Goal: Subscribe to service/newsletter

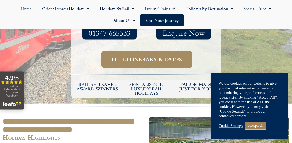
scroll to position [226, 0]
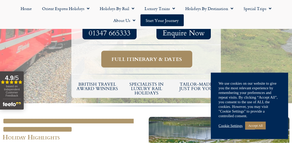
click at [150, 56] on span "Full itinerary & dates" at bounding box center [147, 59] width 70 height 6
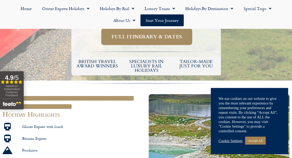
scroll to position [249, 0]
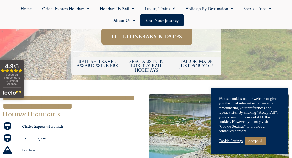
click at [209, 142] on link "Accept All" at bounding box center [255, 141] width 21 height 8
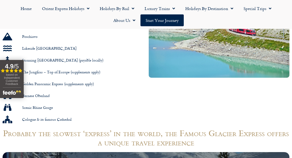
scroll to position [363, 0]
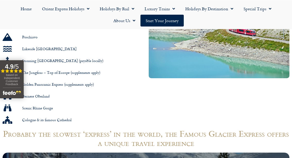
click at [126, 20] on link "About Us" at bounding box center [124, 20] width 32 height 12
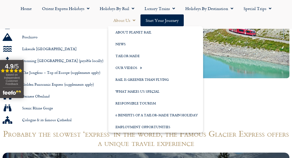
click at [136, 31] on link "About Planet Rail" at bounding box center [155, 32] width 95 height 12
click at [138, 32] on link "About Planet Rail" at bounding box center [155, 32] width 95 height 12
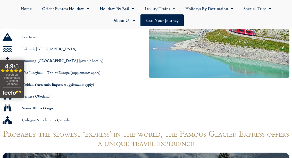
click at [26, 8] on link "Home" at bounding box center [25, 9] width 21 height 12
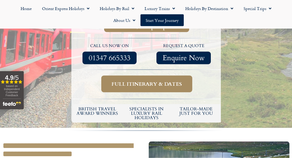
scroll to position [202, 0]
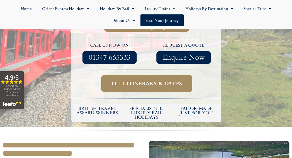
click at [150, 80] on span "Full itinerary & dates" at bounding box center [147, 83] width 70 height 6
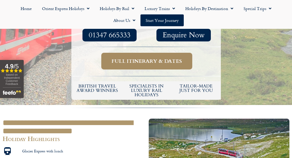
click at [156, 58] on span "Full itinerary & dates" at bounding box center [147, 61] width 70 height 6
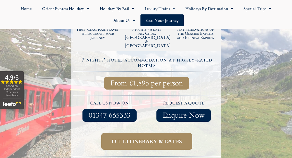
scroll to position [138, 0]
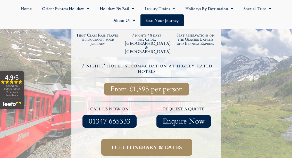
click at [168, 143] on span "Full itinerary & dates" at bounding box center [147, 147] width 70 height 6
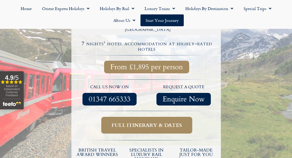
scroll to position [160, 0]
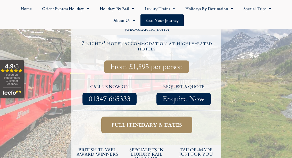
click at [175, 122] on span "Full itinerary & dates" at bounding box center [147, 125] width 70 height 6
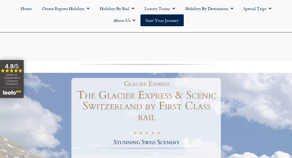
scroll to position [0, 0]
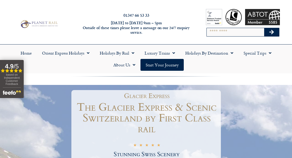
click at [209, 29] on input "Search" at bounding box center [236, 32] width 58 height 8
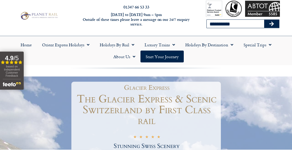
type input "**********"
click at [209, 28] on button "Search" at bounding box center [271, 32] width 15 height 8
click at [209, 30] on icon "Search" at bounding box center [272, 32] width 5 height 5
click at [209, 28] on button "Search" at bounding box center [271, 32] width 15 height 8
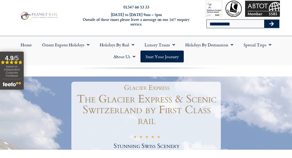
scroll to position [9, 0]
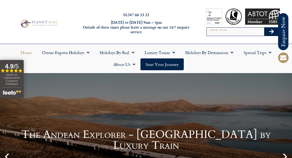
click at [227, 53] on link "Holidays by Destination" at bounding box center [209, 53] width 58 height 12
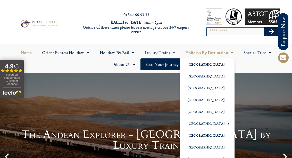
click at [265, 55] on link "Special Trips" at bounding box center [258, 53] width 38 height 12
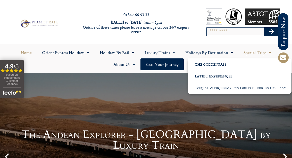
click at [123, 54] on link "Holidays by Rail" at bounding box center [117, 53] width 45 height 12
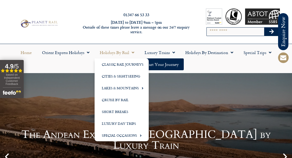
click at [129, 136] on link "Special Occasions" at bounding box center [122, 136] width 54 height 12
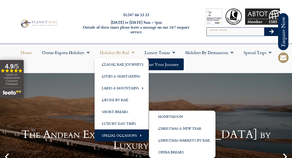
click at [119, 124] on link "Luxury Day Trips" at bounding box center [122, 124] width 54 height 12
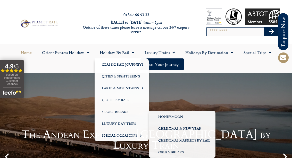
click at [113, 112] on link "Short Breaks" at bounding box center [122, 112] width 54 height 12
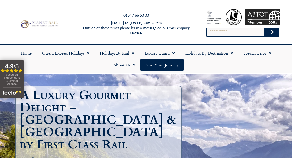
click at [227, 53] on link "Holidays by Destination" at bounding box center [209, 53] width 58 height 12
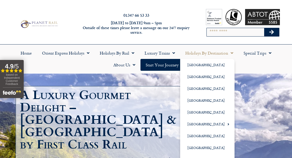
click at [263, 54] on link "Special Trips" at bounding box center [258, 53] width 38 height 12
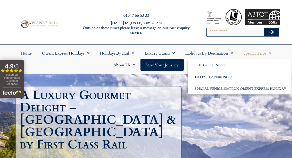
click at [124, 56] on link "Holidays by Rail" at bounding box center [117, 53] width 45 height 12
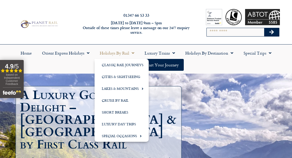
click at [134, 89] on link "Lakes & Mountains" at bounding box center [122, 89] width 54 height 12
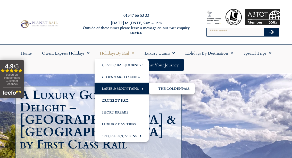
click at [125, 65] on link "Classic Rail Journeys" at bounding box center [122, 65] width 54 height 12
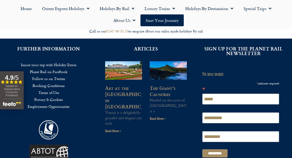
scroll to position [575, 0]
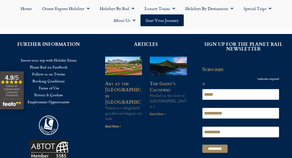
click at [160, 112] on link "Read More »" at bounding box center [158, 114] width 16 height 5
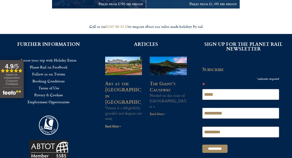
scroll to position [598, 0]
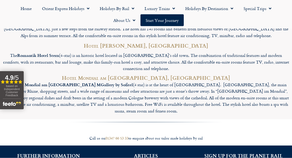
scroll to position [1756, 0]
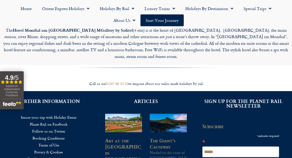
scroll to position [1811, 0]
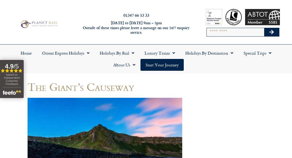
click at [265, 56] on link "Special Trips" at bounding box center [258, 53] width 38 height 12
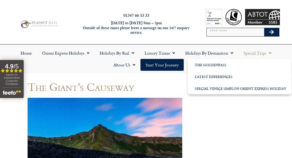
click at [275, 52] on link "Special Trips" at bounding box center [258, 53] width 38 height 12
click at [272, 55] on link "Special Trips" at bounding box center [258, 53] width 38 height 12
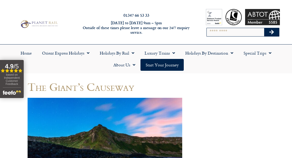
click at [292, 41] on div "01347 66 53 33 Monday to Friday 9am – 5pm Outside of these times please leave a…" at bounding box center [146, 24] width 292 height 40
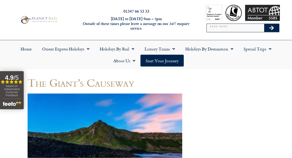
scroll to position [6, 0]
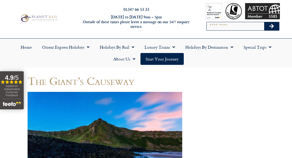
click at [28, 46] on link "Home" at bounding box center [25, 47] width 21 height 12
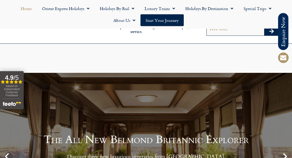
scroll to position [594, 0]
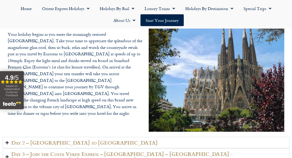
scroll to position [835, 0]
click at [58, 146] on h2 "Day 2 – [GEOGRAPHIC_DATA] to [GEOGRAPHIC_DATA]" at bounding box center [84, 143] width 146 height 6
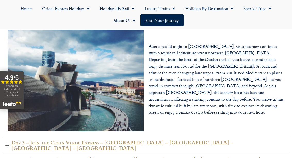
click at [75, 148] on h2 "Day 3 – Join the Costa Verde Express – [GEOGRAPHIC_DATA] – [GEOGRAPHIC_DATA] - …" at bounding box center [148, 146] width 275 height 12
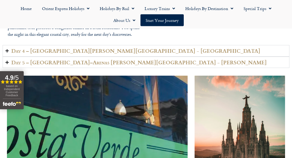
scroll to position [937, 0]
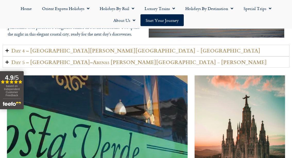
click at [51, 48] on h2 "Day 4 – [GEOGRAPHIC_DATA][PERSON_NAME][GEOGRAPHIC_DATA] - [GEOGRAPHIC_DATA]" at bounding box center [135, 51] width 249 height 6
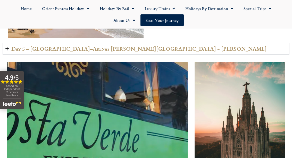
scroll to position [951, 0]
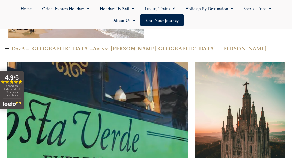
click at [64, 51] on h2 "Day 5 – [GEOGRAPHIC_DATA]–Arenas [PERSON_NAME][GEOGRAPHIC_DATA] - [PERSON_NAME]" at bounding box center [139, 49] width 256 height 6
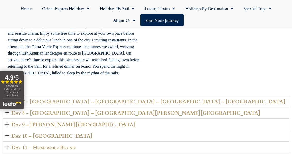
scroll to position [1306, 0]
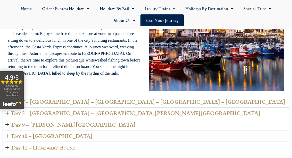
click at [93, 99] on h2 "Day 7 - [GEOGRAPHIC_DATA] – [GEOGRAPHIC_DATA] – [GEOGRAPHIC_DATA] – [GEOGRAPHIC…" at bounding box center [148, 102] width 274 height 6
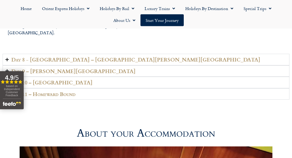
scroll to position [1370, 0]
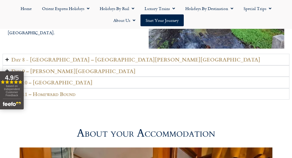
click at [45, 57] on h2 "Day 8 - [GEOGRAPHIC_DATA] – [GEOGRAPHIC_DATA][PERSON_NAME][GEOGRAPHIC_DATA]" at bounding box center [135, 60] width 249 height 6
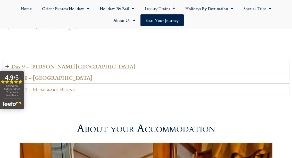
scroll to position [1389, 0]
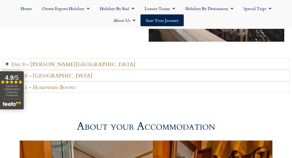
click at [51, 61] on h2 "Day 9 – [PERSON_NAME][GEOGRAPHIC_DATA]" at bounding box center [73, 64] width 124 height 6
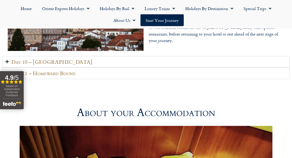
scroll to position [1379, 0]
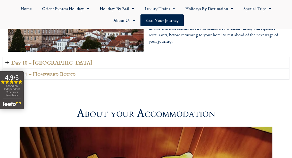
click at [41, 60] on h2 "Day 10 – [GEOGRAPHIC_DATA]" at bounding box center [51, 63] width 81 height 6
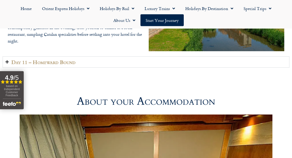
scroll to position [1390, 0]
click at [66, 59] on h2 "Day 11 – Homeward Bound" at bounding box center [43, 62] width 64 height 6
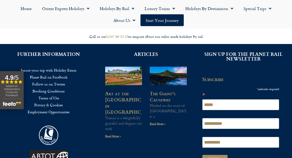
scroll to position [2270, 0]
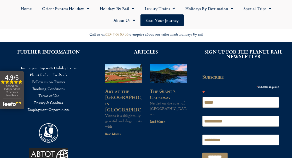
click at [217, 97] on input "*****" at bounding box center [240, 102] width 77 height 11
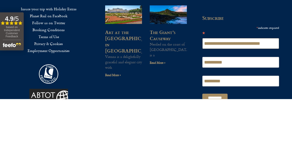
type input "**********"
click at [213, 116] on input "**********" at bounding box center [240, 121] width 77 height 11
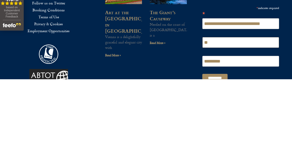
type input "*"
type input "********"
click at [225, 135] on input "*********" at bounding box center [240, 140] width 77 height 11
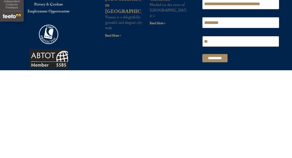
type input "*"
type input "******"
click at [216, 142] on input "*********" at bounding box center [214, 146] width 25 height 8
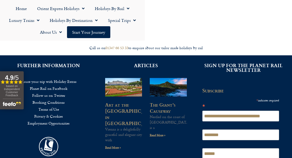
scroll to position [2285, 0]
